Goal: Task Accomplishment & Management: Use online tool/utility

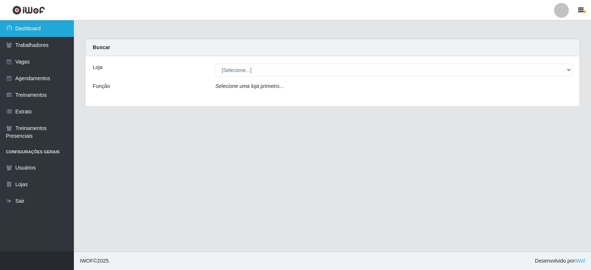
click at [50, 31] on link "Dashboard" at bounding box center [37, 28] width 74 height 17
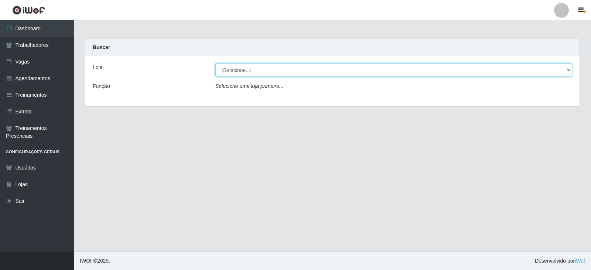
click at [569, 69] on select "[Selecione...] SuperFácil Atacado - Alto de São Manoel SuperFácil Atacado - Ema…" at bounding box center [393, 70] width 357 height 13
select select "540"
click at [215, 64] on select "[Selecione...] SuperFácil Atacado - Alto de São Manoel SuperFácil Atacado - Ema…" at bounding box center [393, 70] width 357 height 13
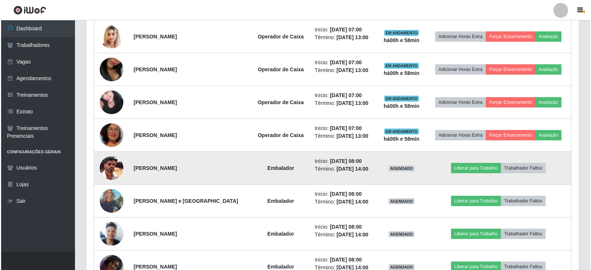
scroll to position [407, 0]
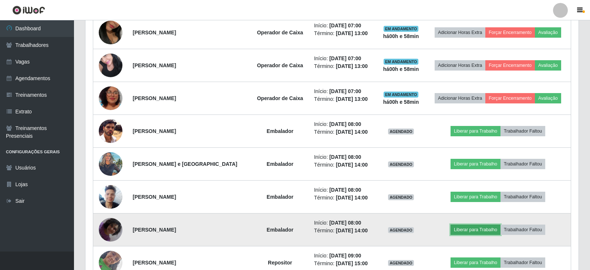
click at [474, 232] on button "Liberar para Trabalho" at bounding box center [475, 230] width 50 height 10
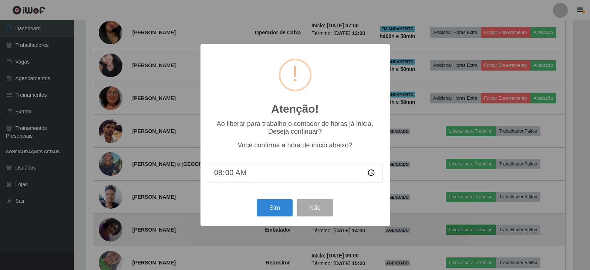
scroll to position [153, 489]
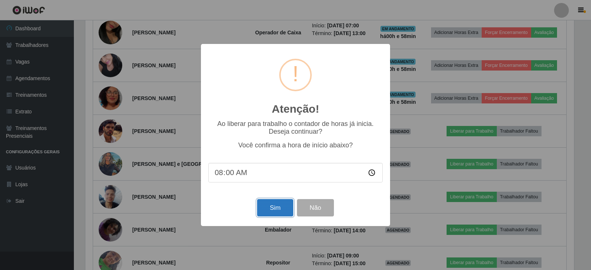
click at [267, 206] on button "Sim" at bounding box center [275, 207] width 36 height 17
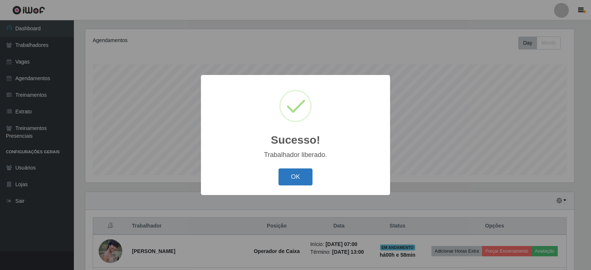
click at [281, 180] on button "OK" at bounding box center [296, 177] width 34 height 17
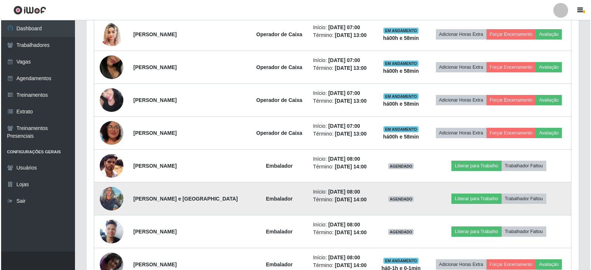
scroll to position [385, 0]
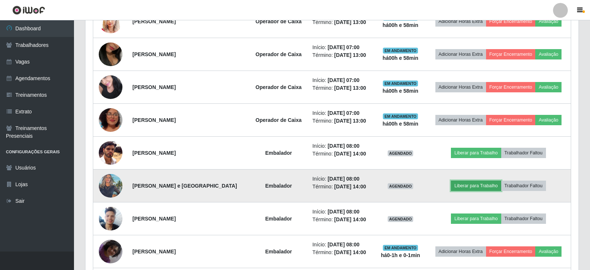
click at [479, 187] on button "Liberar para Trabalho" at bounding box center [476, 186] width 50 height 10
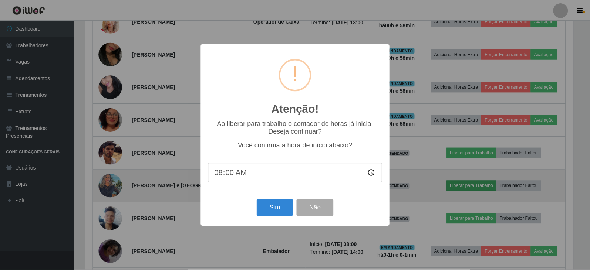
scroll to position [153, 489]
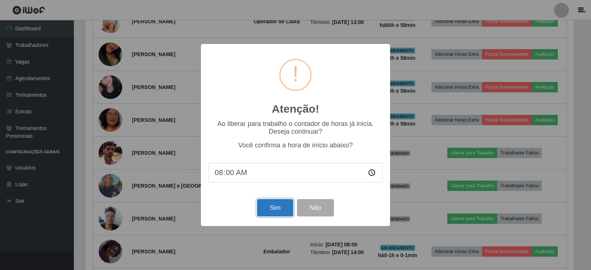
click at [265, 210] on button "Sim" at bounding box center [275, 207] width 36 height 17
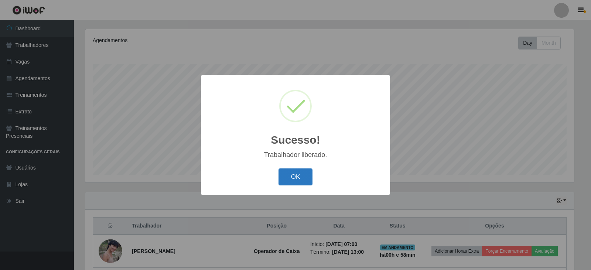
click at [301, 174] on button "OK" at bounding box center [296, 177] width 34 height 17
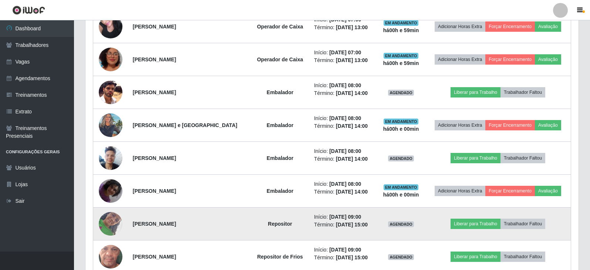
scroll to position [459, 0]
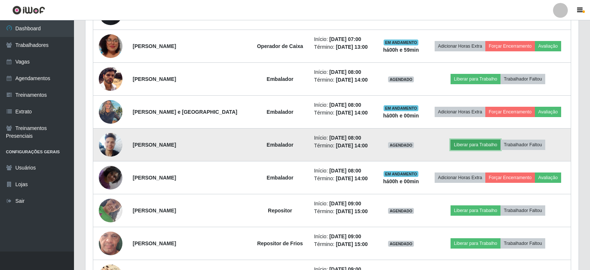
click at [469, 147] on button "Liberar para Trabalho" at bounding box center [475, 145] width 50 height 10
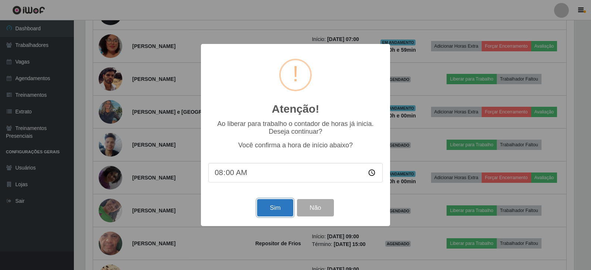
click at [276, 215] on button "Sim" at bounding box center [275, 207] width 36 height 17
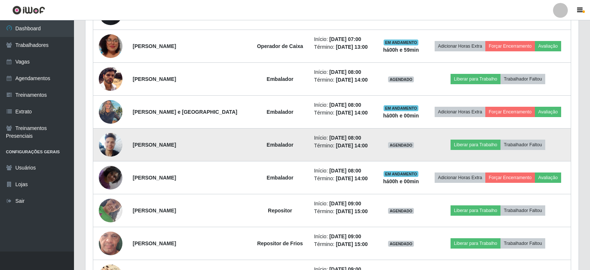
scroll to position [0, 0]
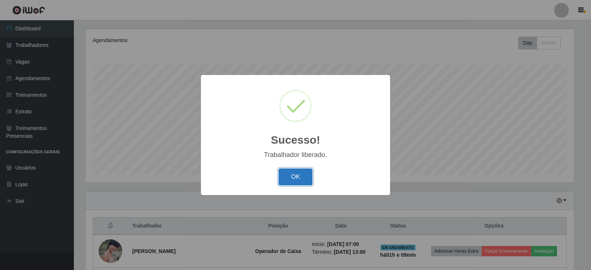
click at [298, 179] on button "OK" at bounding box center [296, 177] width 34 height 17
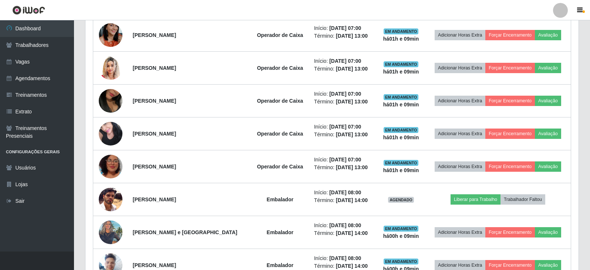
scroll to position [348, 0]
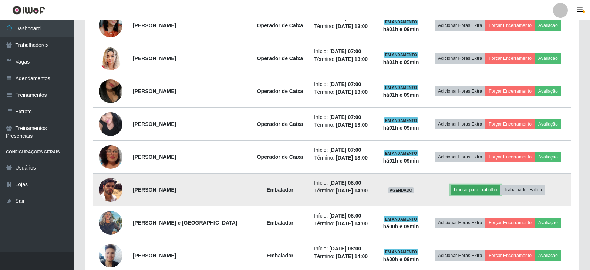
click at [476, 189] on button "Liberar para Trabalho" at bounding box center [475, 190] width 50 height 10
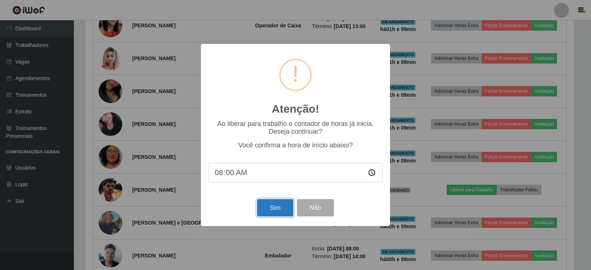
click at [277, 210] on button "Sim" at bounding box center [275, 207] width 36 height 17
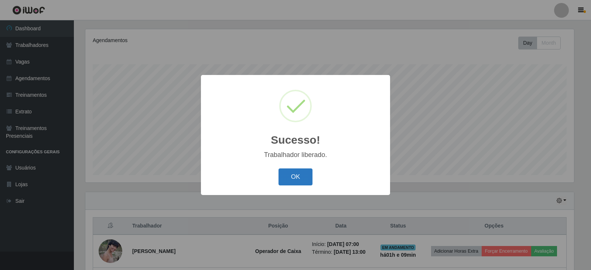
click at [296, 180] on button "OK" at bounding box center [296, 177] width 34 height 17
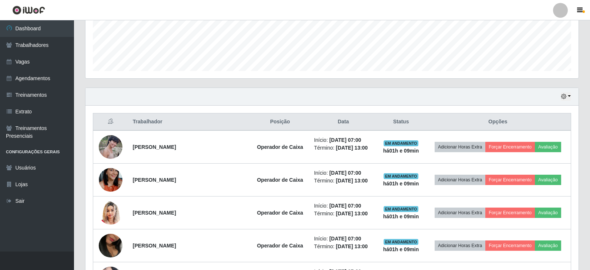
scroll to position [163, 0]
